Goal: Navigation & Orientation: Find specific page/section

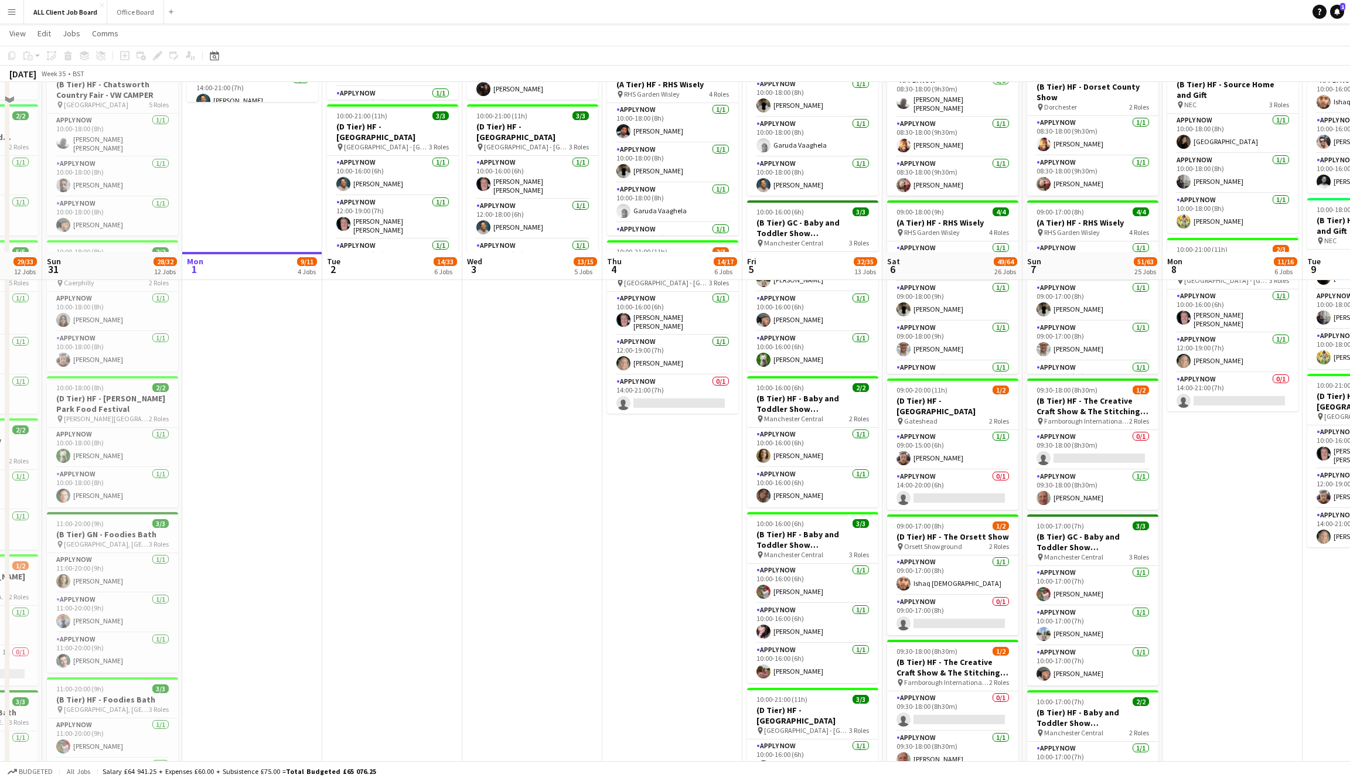
scroll to position [1073, 0]
